Goal: Use online tool/utility: Utilize a website feature to perform a specific function

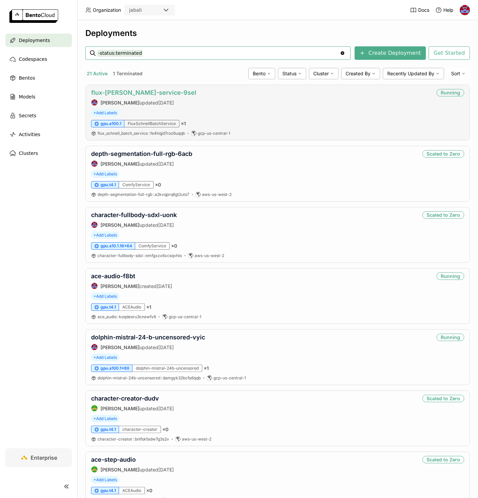
click at [142, 92] on link "flux-[PERSON_NAME]-service-9sel" at bounding box center [143, 92] width 105 height 7
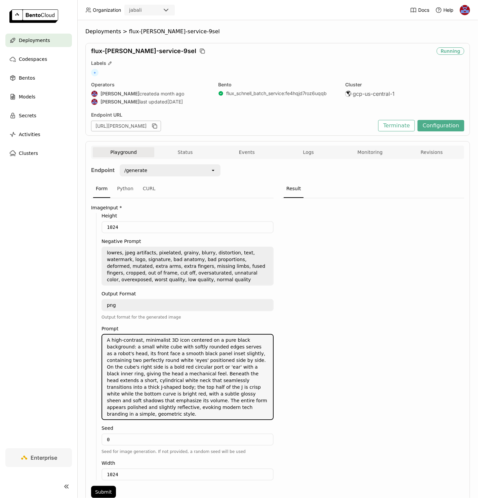
click at [195, 354] on textarea "A high-contrast, minimalist 3D icon centered on a pure black background: a smal…" at bounding box center [187, 377] width 171 height 85
paste textarea "Create the main player character for the top-down twin-stick shooter game. Desi…"
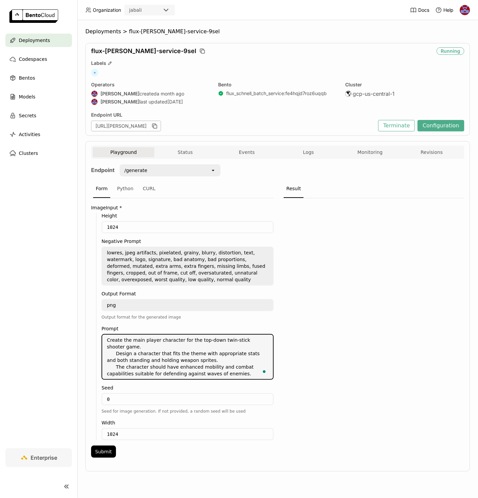
click at [153, 352] on textarea "Create the main player character for the top-down twin-stick shooter game. Desi…" at bounding box center [187, 357] width 171 height 44
paste textarea "Top-down view of a player character in a twin-stick shooter, showing only the t…"
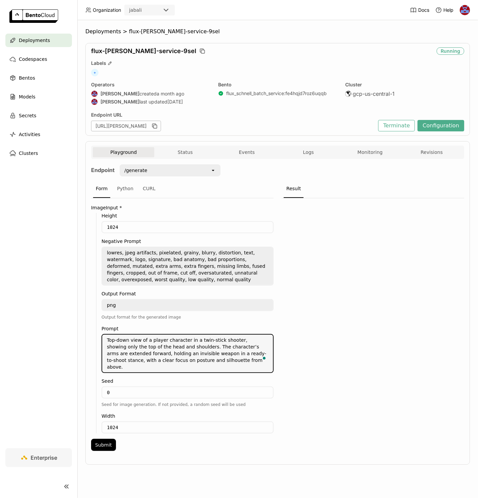
type textarea "Top-down view of a player character in a twin-stick shooter, showing only the t…"
click at [129, 387] on input "0" at bounding box center [187, 392] width 171 height 11
click at [111, 439] on button "Submit" at bounding box center [103, 445] width 25 height 12
